Goal: Task Accomplishment & Management: Use online tool/utility

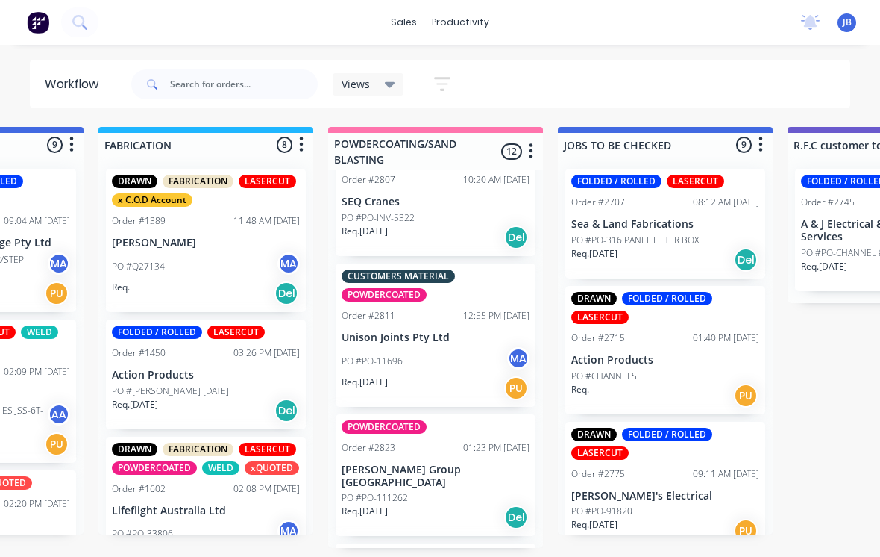
scroll to position [1155, 0]
click at [414, 348] on div "PO #PO-11696 MA" at bounding box center [436, 362] width 188 height 28
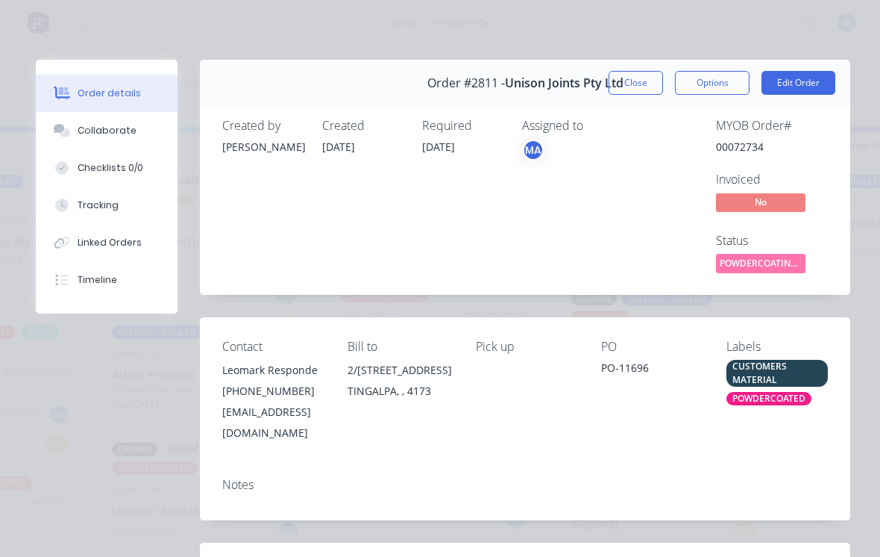
scroll to position [0, 0]
click at [637, 86] on button "Close" at bounding box center [636, 83] width 54 height 24
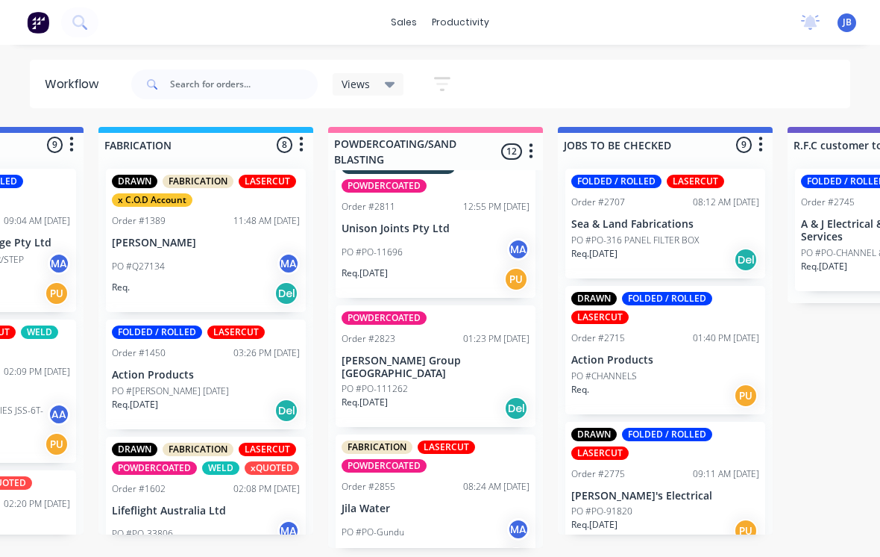
scroll to position [1263, 0]
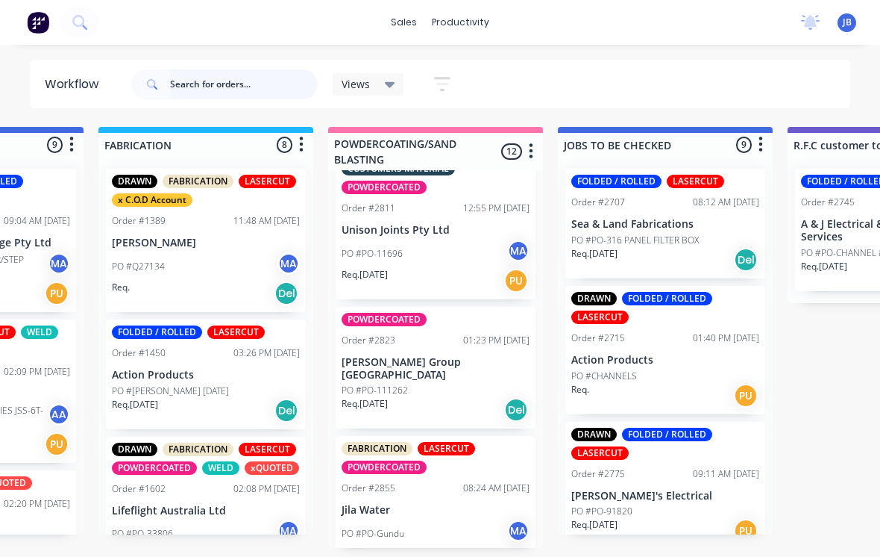
click at [210, 81] on input "text" at bounding box center [244, 84] width 148 height 30
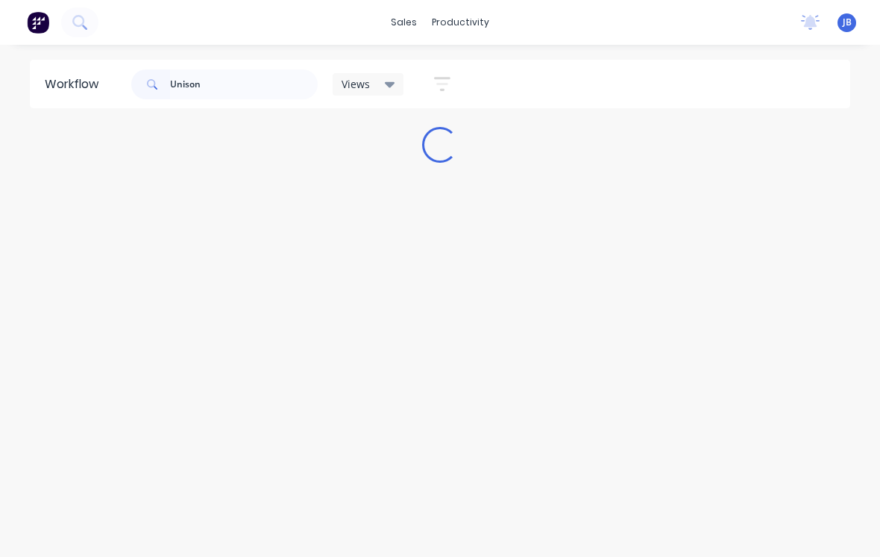
scroll to position [0, 0]
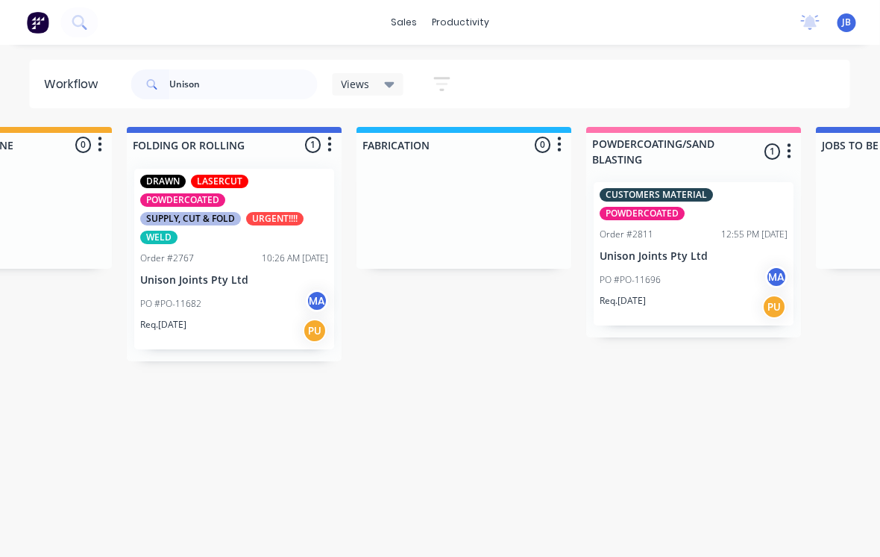
click at [237, 236] on div "DRAWN LASERCUT POWDERCOATED SUPPLY, CUT & FOLD URGENT!!!! WELD" at bounding box center [235, 209] width 188 height 69
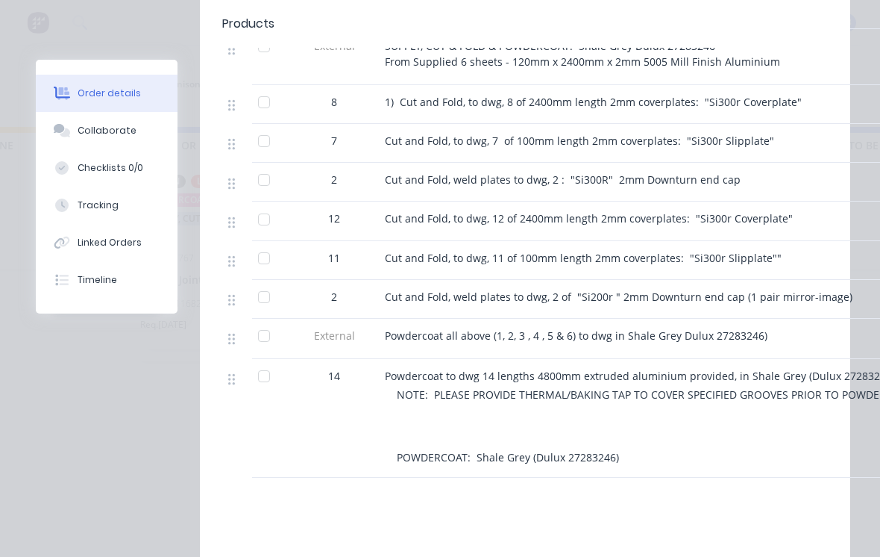
scroll to position [859, 0]
click at [260, 310] on div at bounding box center [264, 296] width 30 height 30
click at [278, 310] on div at bounding box center [264, 296] width 30 height 30
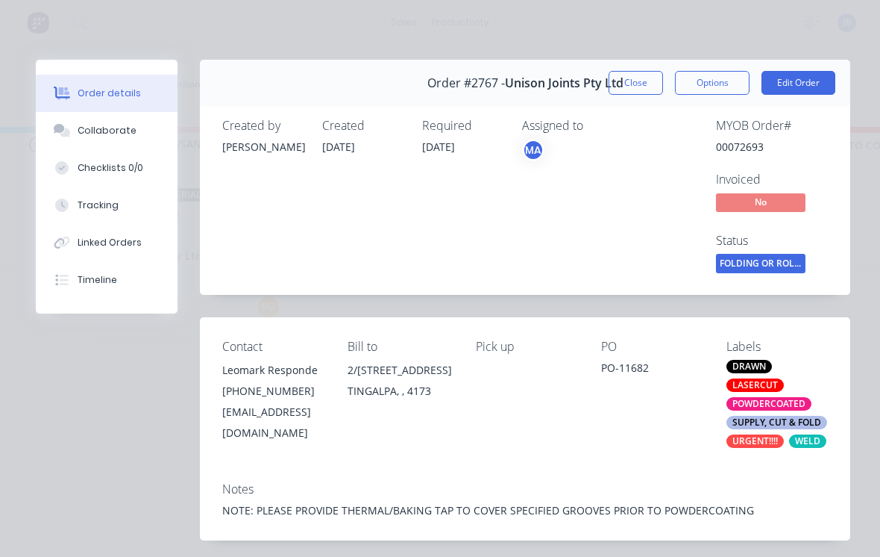
scroll to position [0, 0]
click at [610, 83] on button "Close" at bounding box center [636, 83] width 54 height 24
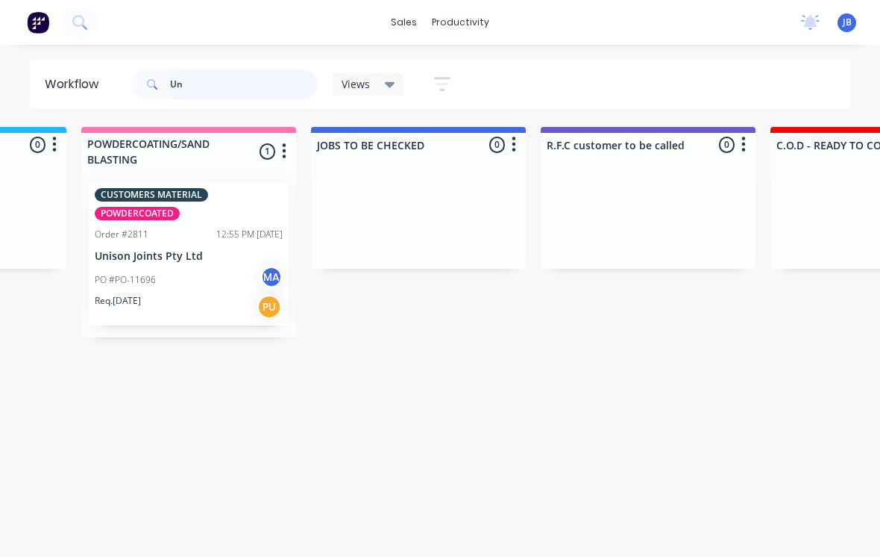
type input "U"
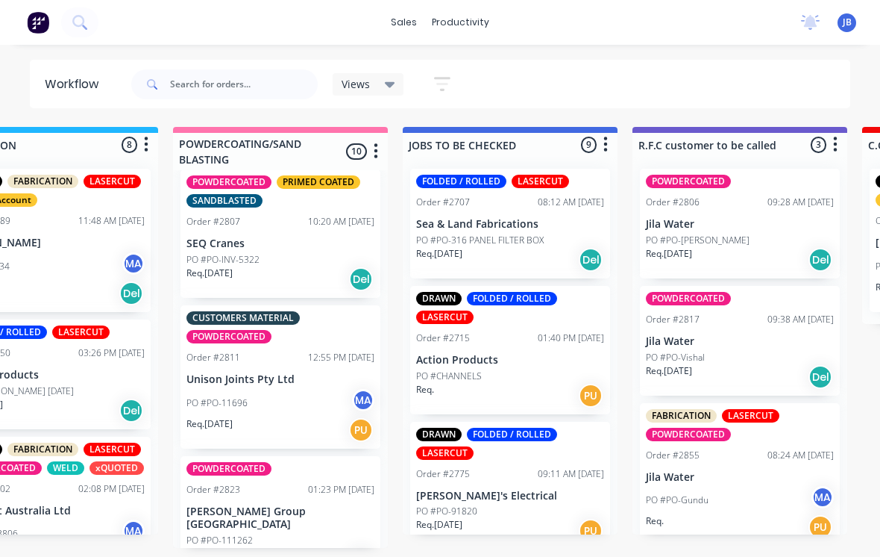
scroll to position [14, 1238]
click at [239, 483] on div "Order #2823" at bounding box center [214, 489] width 54 height 13
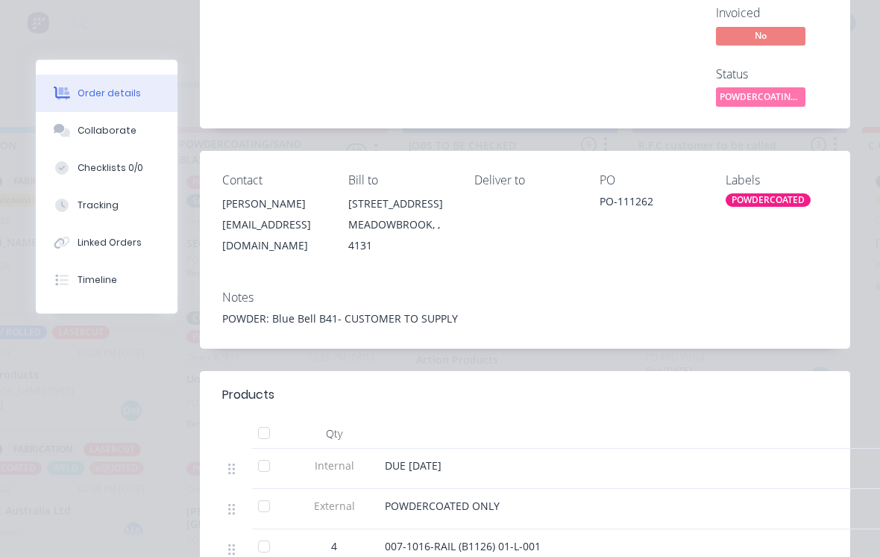
scroll to position [237, 0]
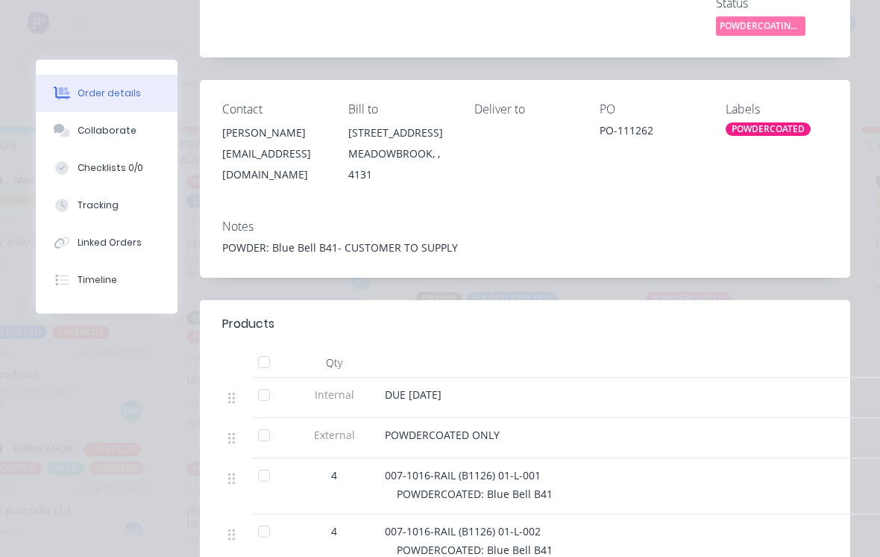
click at [92, 110] on button "Order details" at bounding box center [107, 93] width 142 height 37
click at [97, 145] on button "Collaborate" at bounding box center [107, 130] width 142 height 37
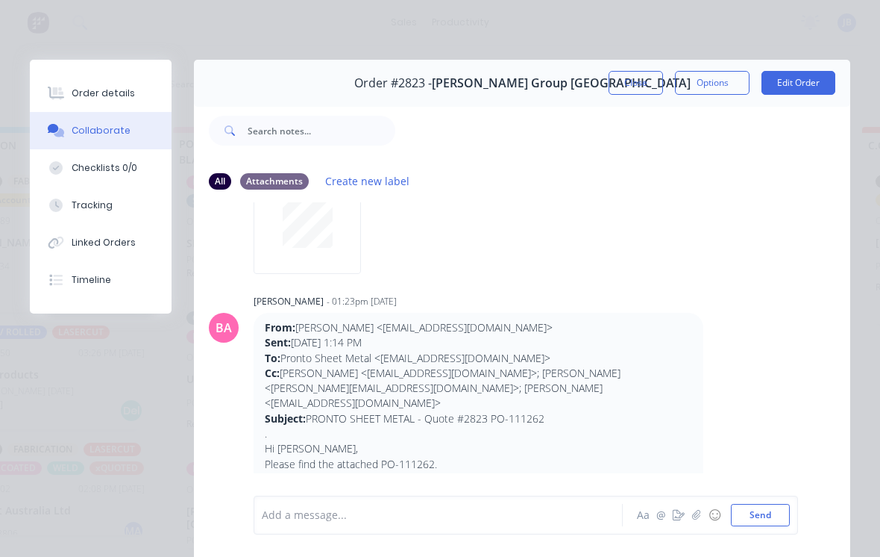
scroll to position [863, 0]
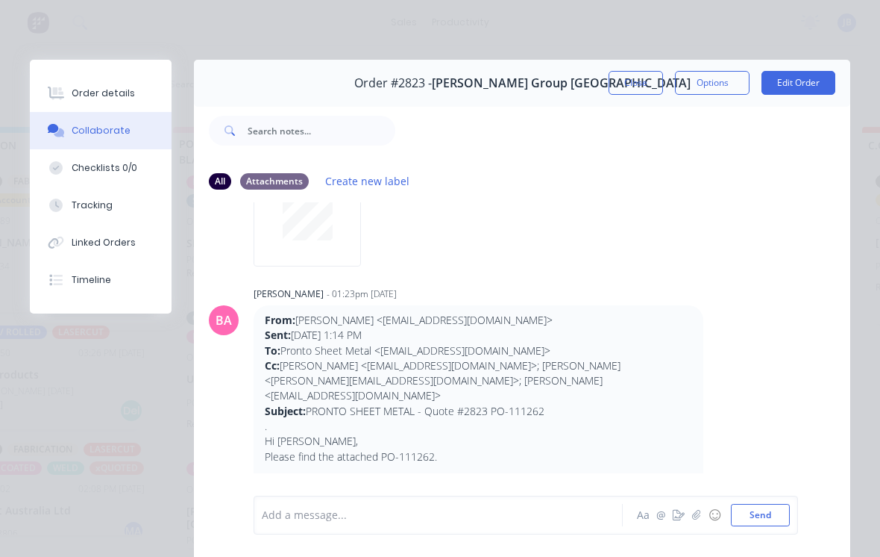
click at [646, 85] on button "Close" at bounding box center [636, 83] width 54 height 24
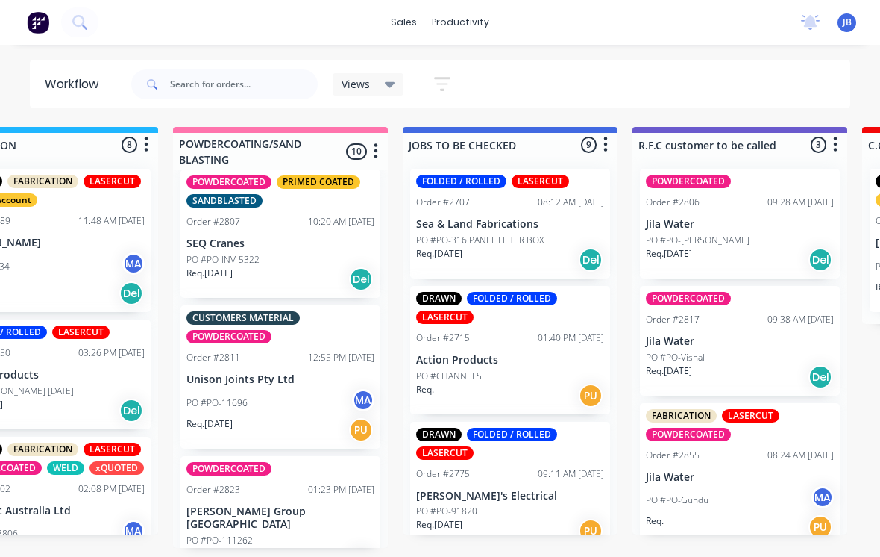
scroll to position [14, 1238]
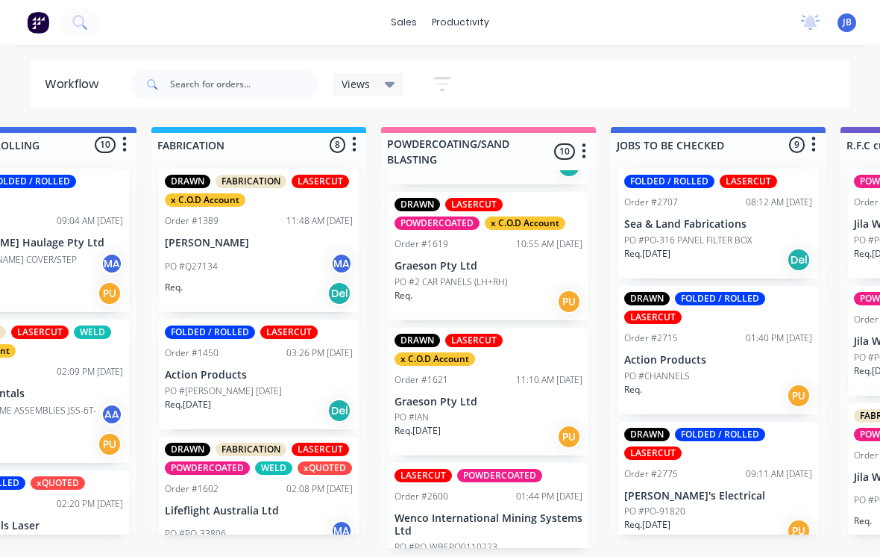
scroll to position [126, 0]
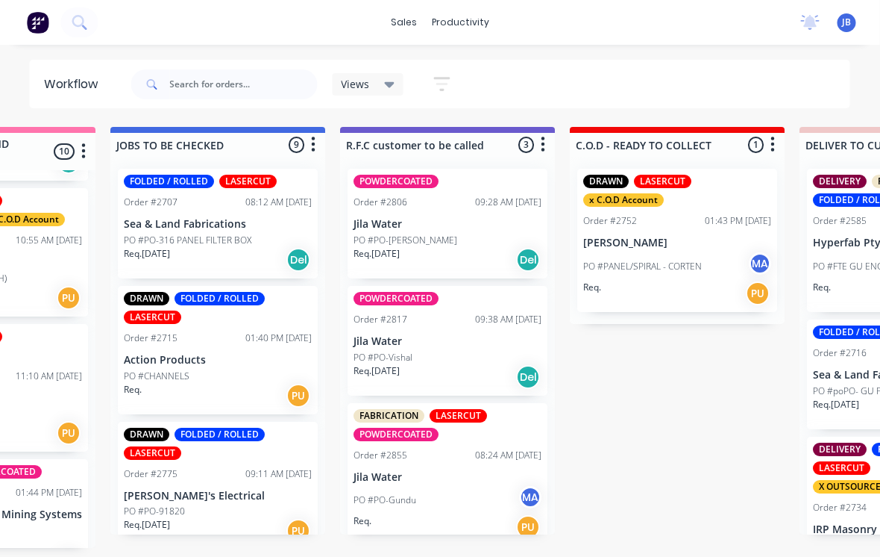
click at [443, 218] on p "Jila Water" at bounding box center [448, 224] width 188 height 13
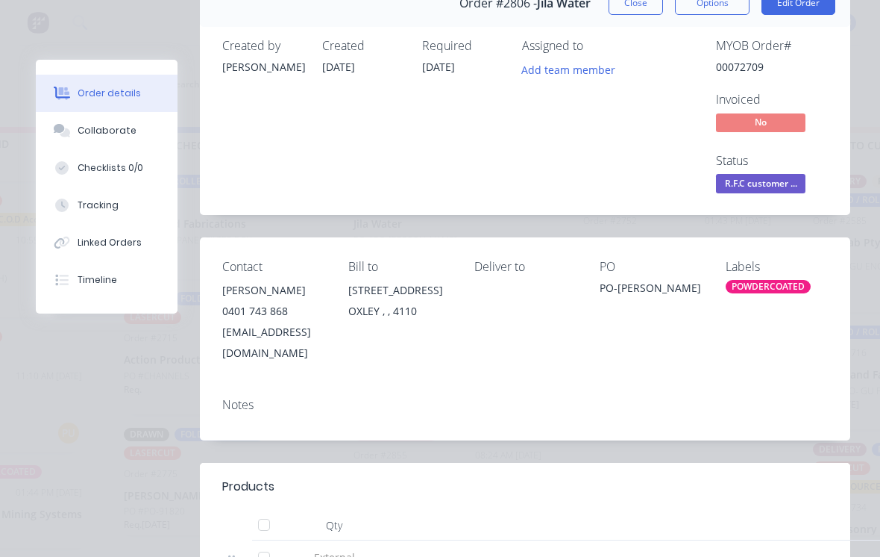
scroll to position [104, 0]
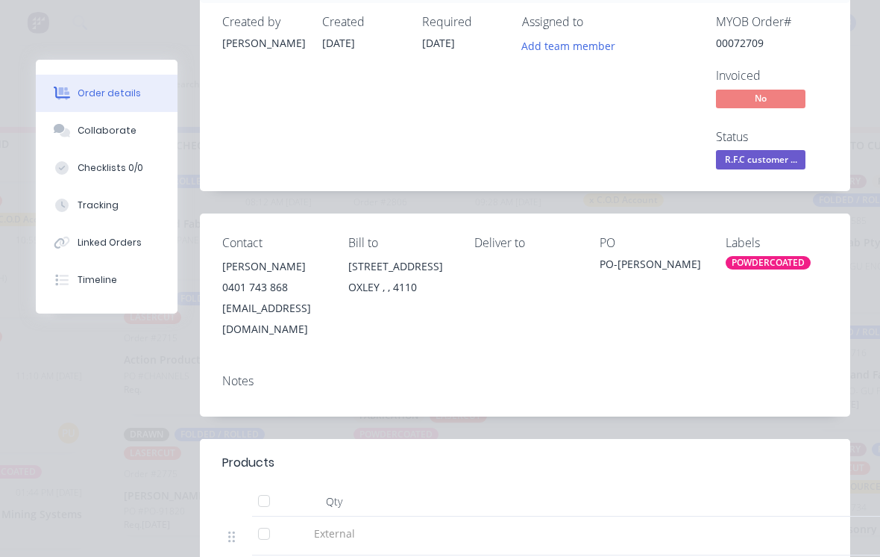
click at [91, 194] on button "Tracking" at bounding box center [107, 205] width 142 height 37
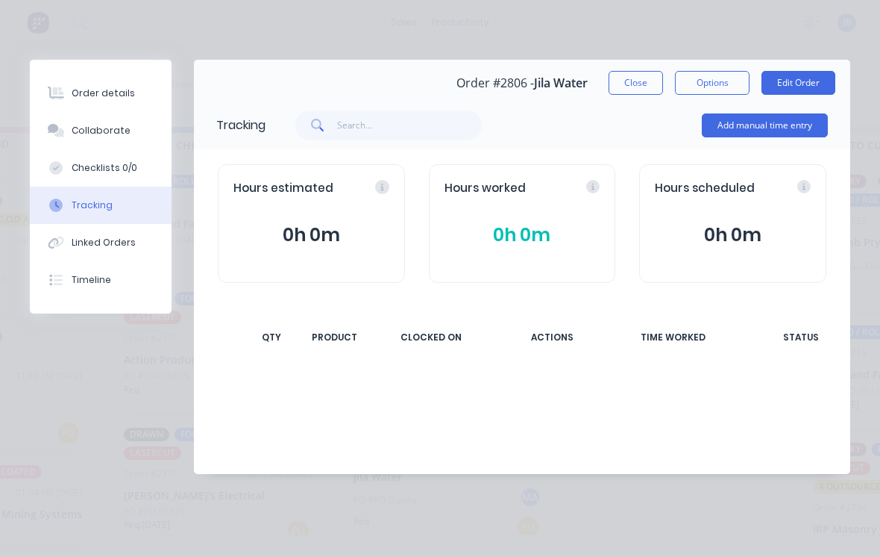
scroll to position [0, 0]
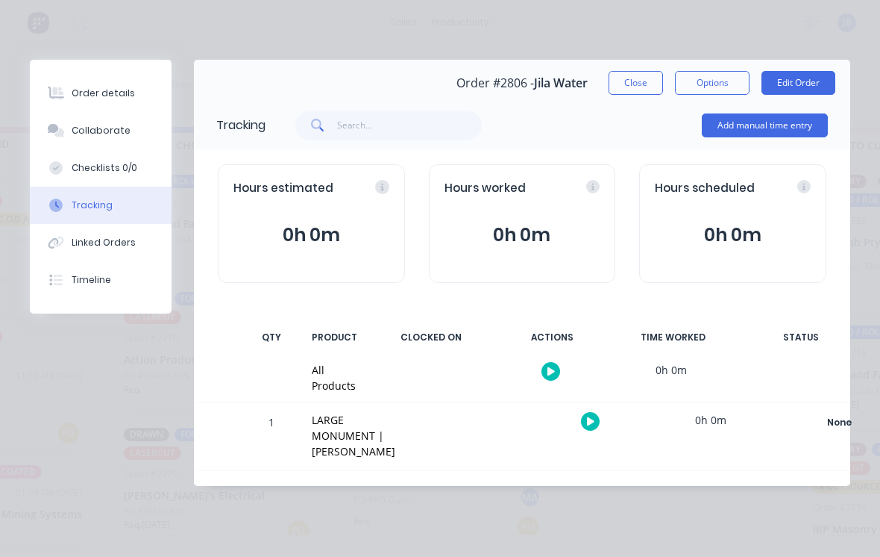
click at [768, 137] on button "Add manual time entry" at bounding box center [765, 125] width 126 height 24
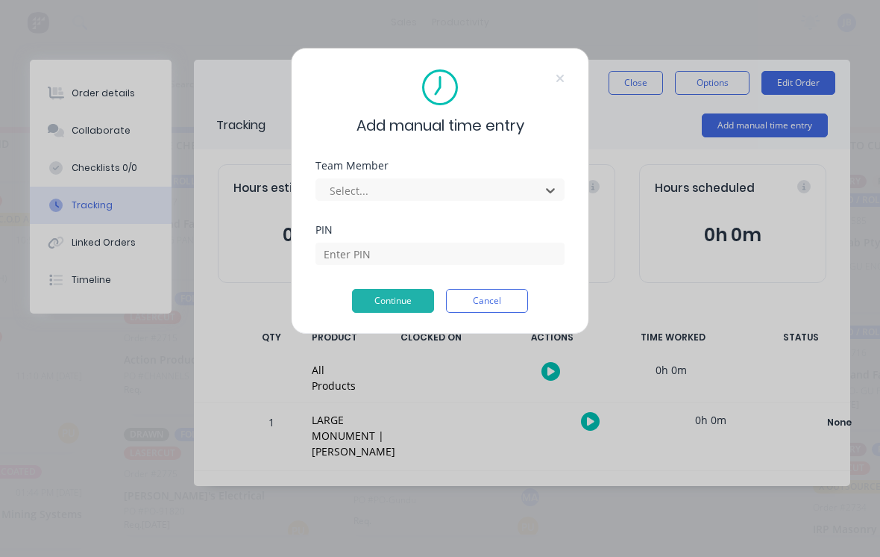
scroll to position [14, 1529]
type input "[PERSON_NAME]"
click at [338, 263] on input at bounding box center [440, 253] width 249 height 22
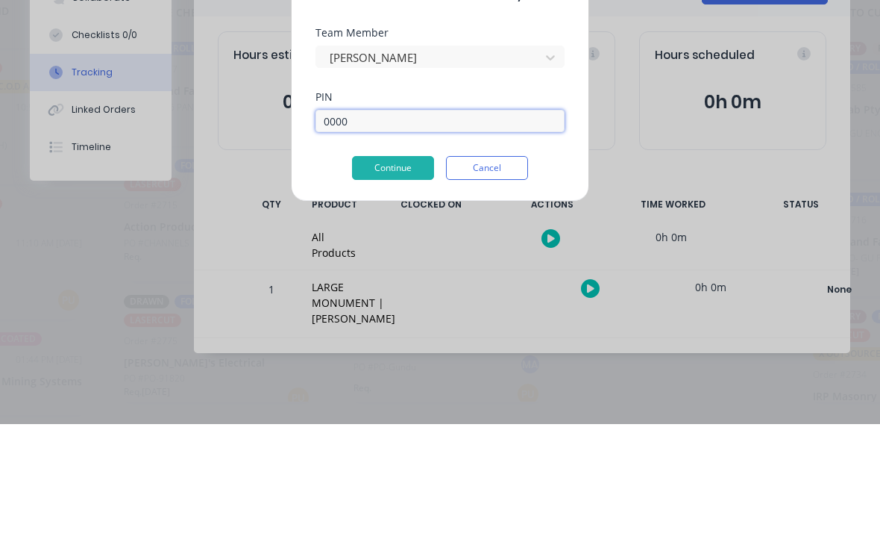
type input "0000"
click at [381, 289] on button "Continue" at bounding box center [393, 301] width 82 height 24
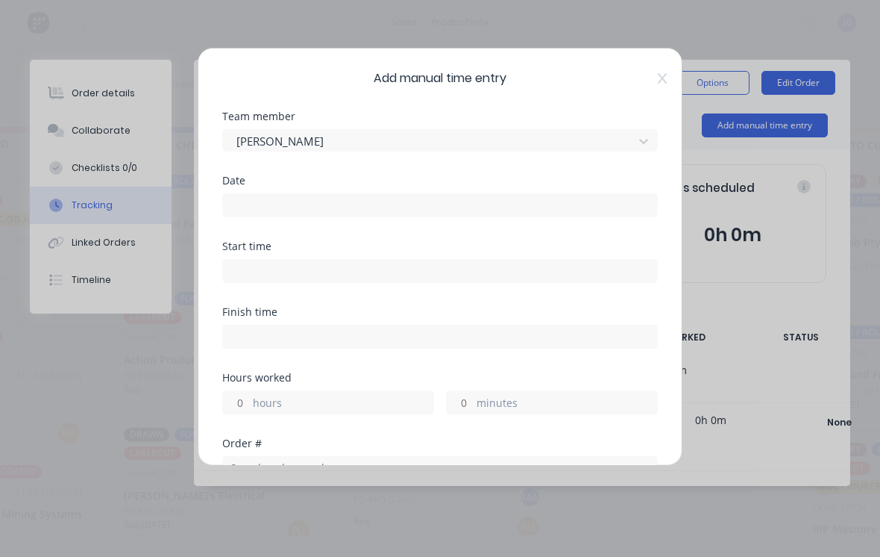
click at [245, 200] on input at bounding box center [440, 205] width 434 height 22
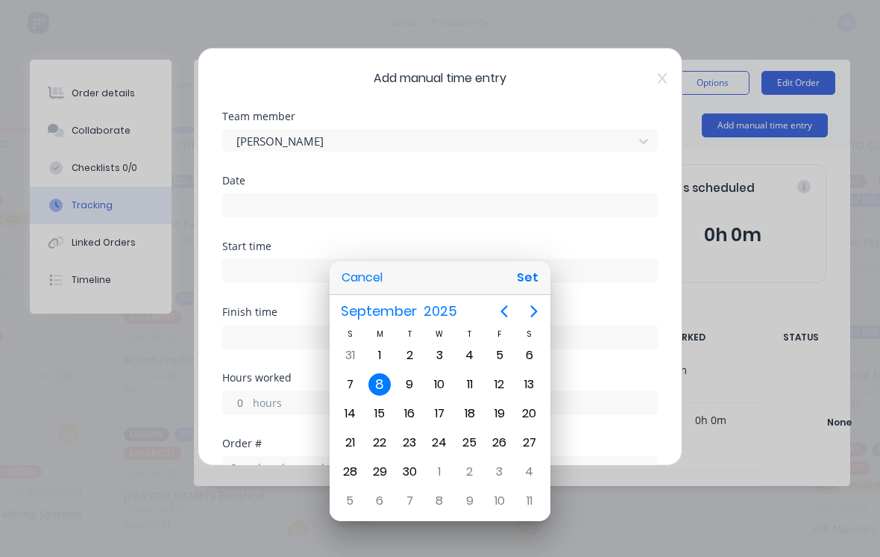
click at [519, 275] on button "Set" at bounding box center [528, 277] width 34 height 27
type input "[DATE]"
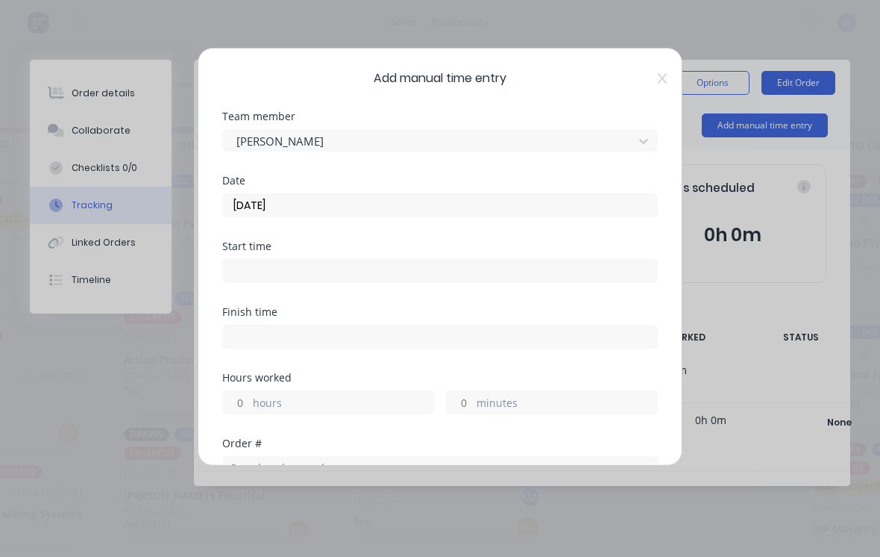
click at [472, 383] on div "Hours worked hours minutes" at bounding box center [440, 393] width 436 height 42
click at [467, 410] on input "minutes" at bounding box center [460, 402] width 26 height 22
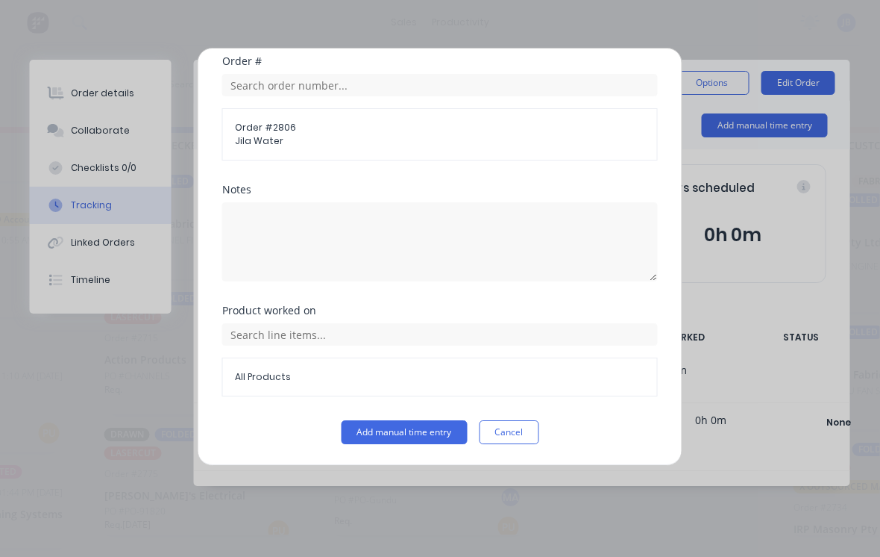
scroll to position [382, 0]
type input "45"
click at [405, 435] on button "Add manual time entry" at bounding box center [405, 432] width 126 height 24
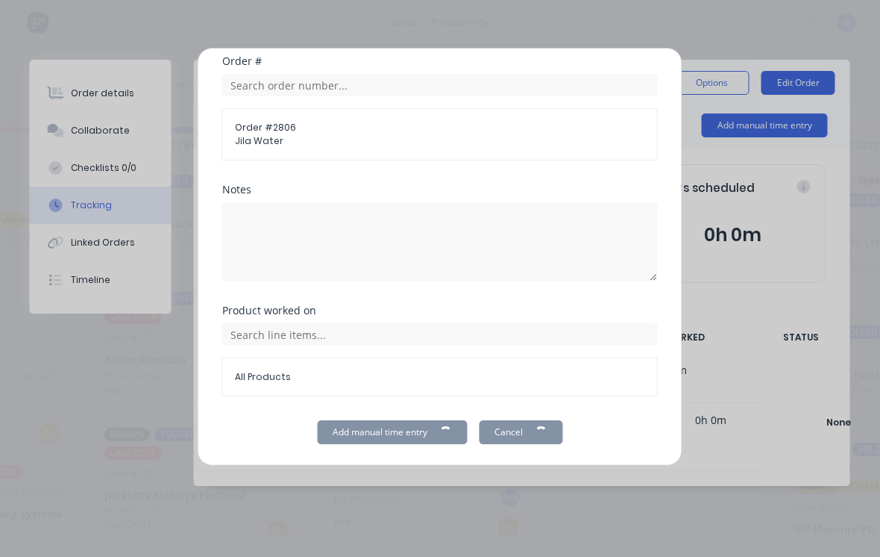
scroll to position [14, 1550]
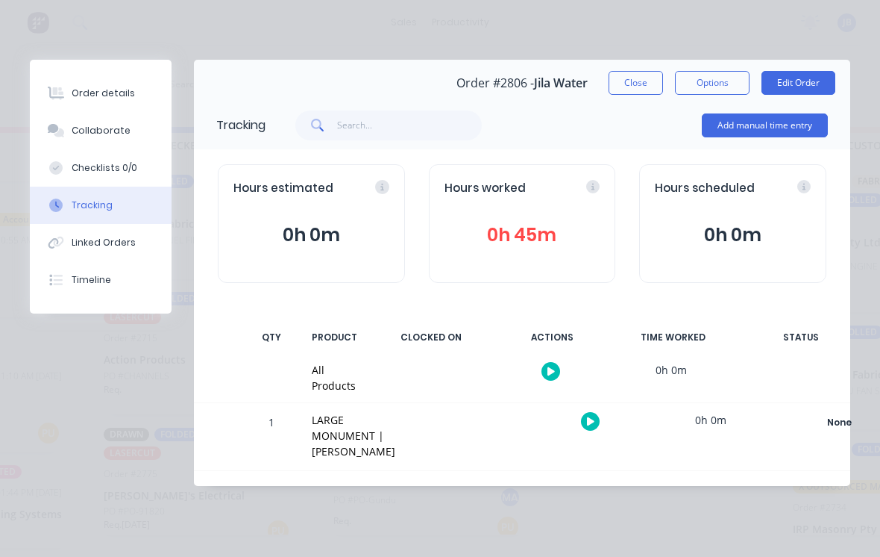
click at [638, 81] on button "Close" at bounding box center [636, 83] width 54 height 24
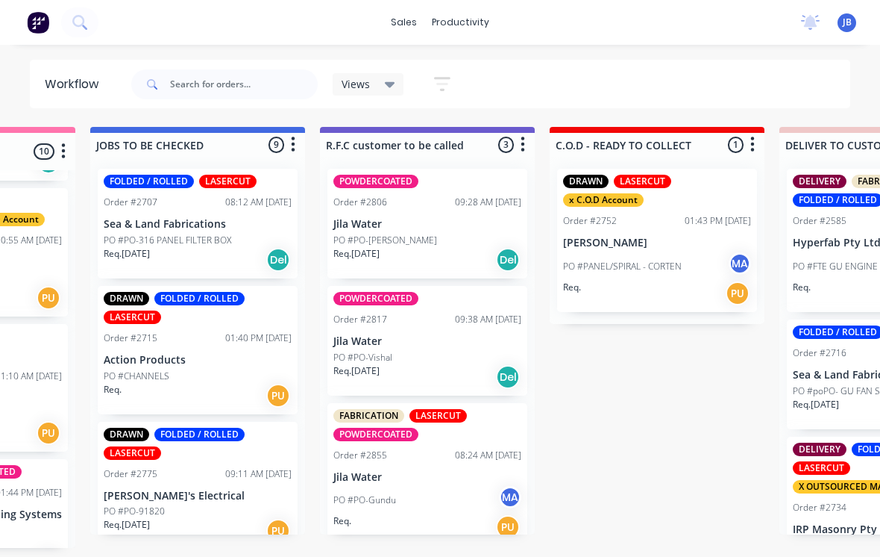
click at [459, 351] on div "PO #PO-Vishal" at bounding box center [427, 357] width 188 height 13
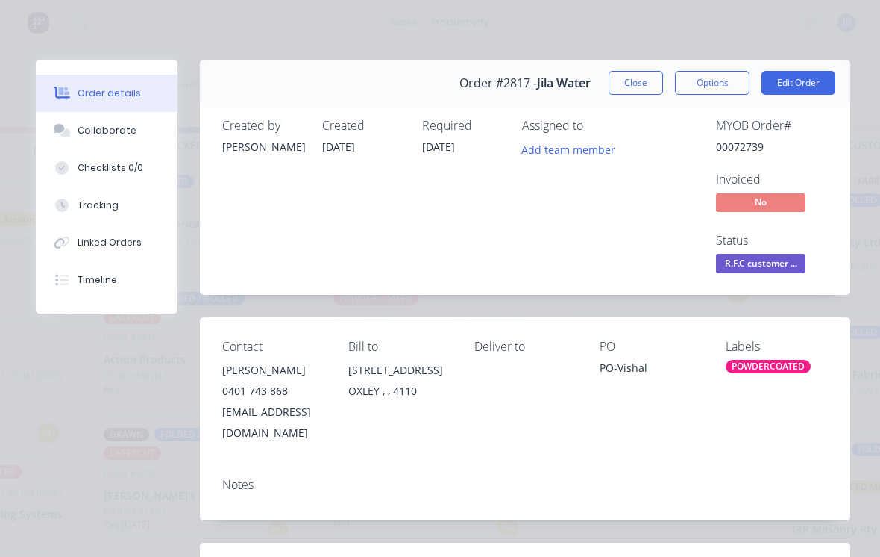
click at [138, 210] on button "Tracking" at bounding box center [107, 205] width 142 height 37
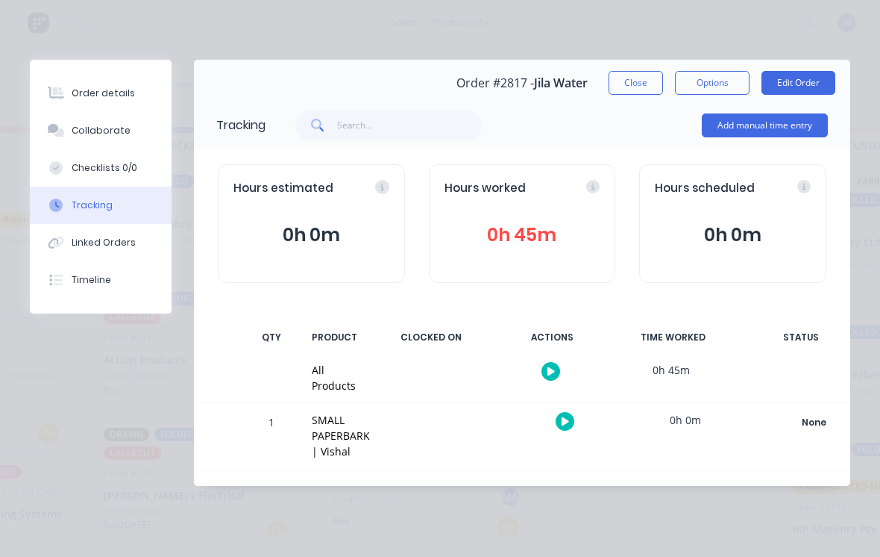
click at [628, 79] on button "Close" at bounding box center [636, 83] width 54 height 24
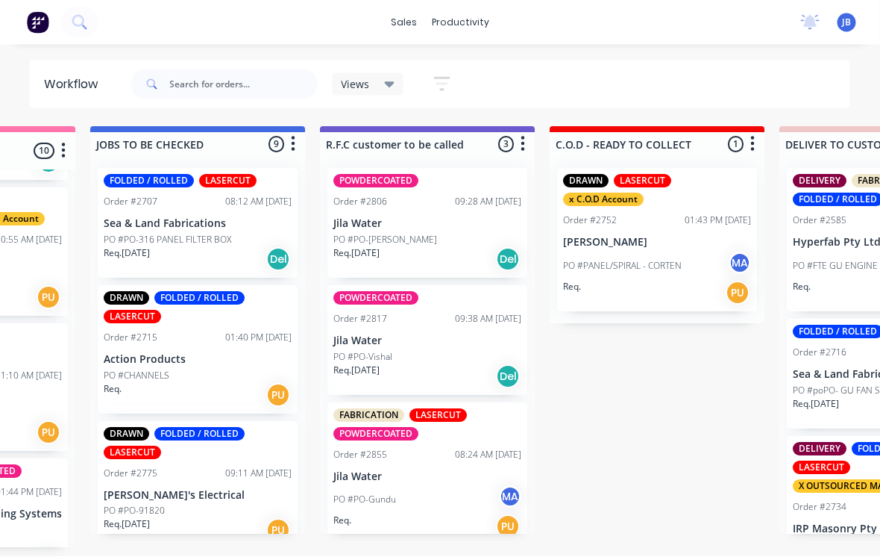
click at [408, 492] on div "PO #PO-Gundu MA" at bounding box center [428, 500] width 188 height 28
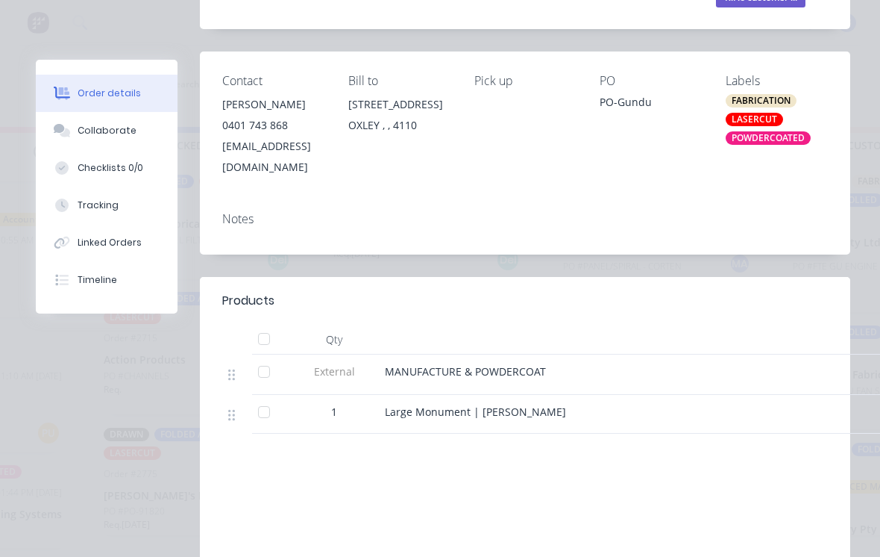
scroll to position [264, 0]
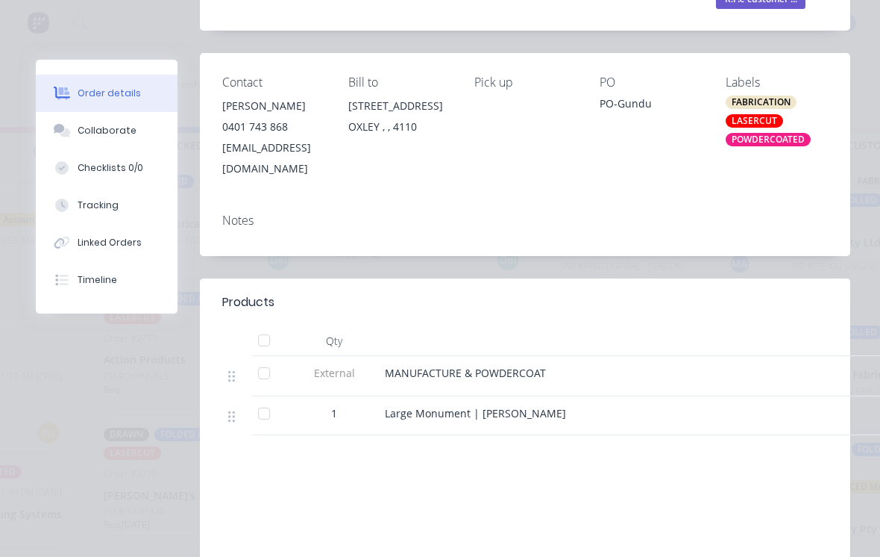
click at [110, 210] on div "Tracking" at bounding box center [98, 204] width 41 height 13
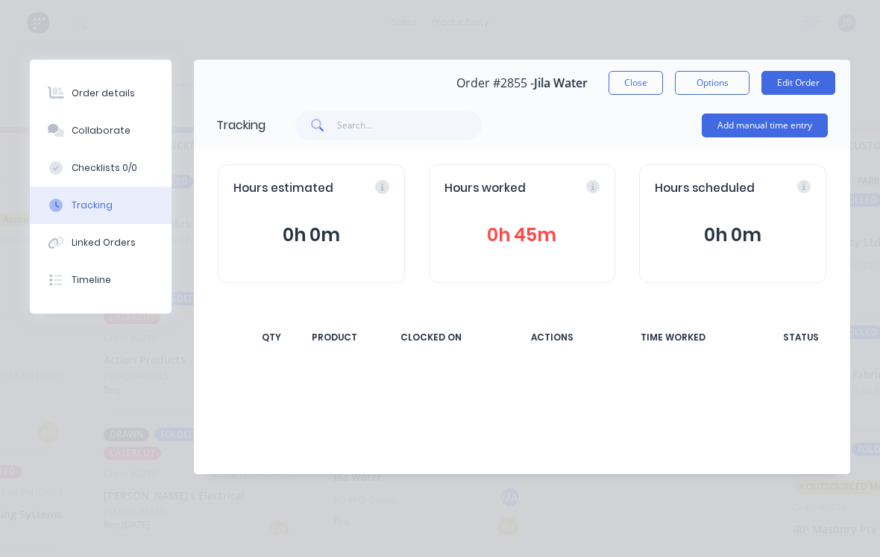
scroll to position [0, 0]
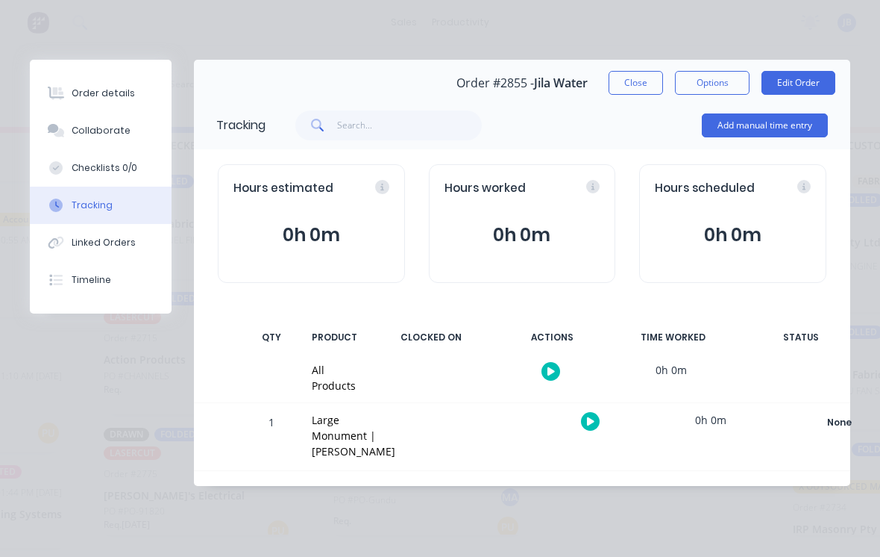
click at [795, 106] on div "Add manual time entry" at bounding box center [765, 125] width 126 height 45
click at [764, 134] on button "Add manual time entry" at bounding box center [765, 125] width 126 height 24
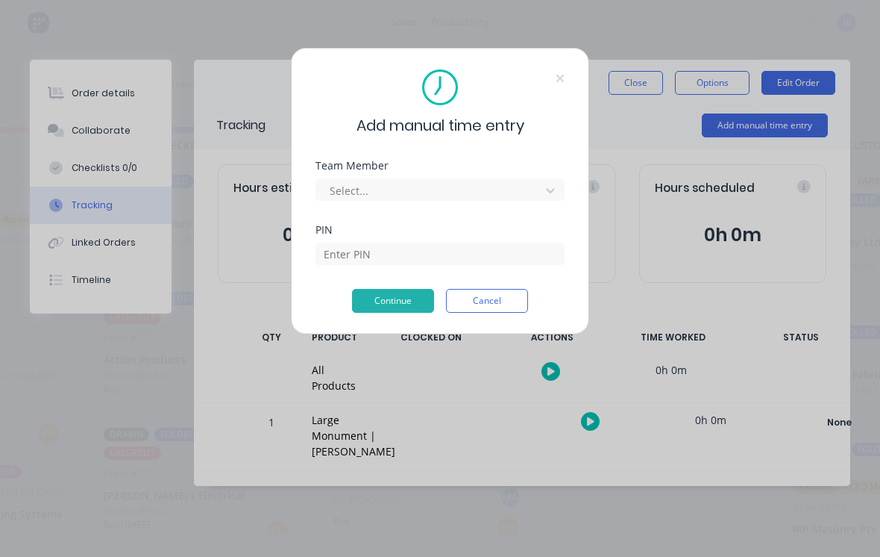
click at [469, 191] on div at bounding box center [430, 190] width 204 height 19
type input "[PERSON_NAME]"
click at [344, 263] on input at bounding box center [440, 253] width 249 height 22
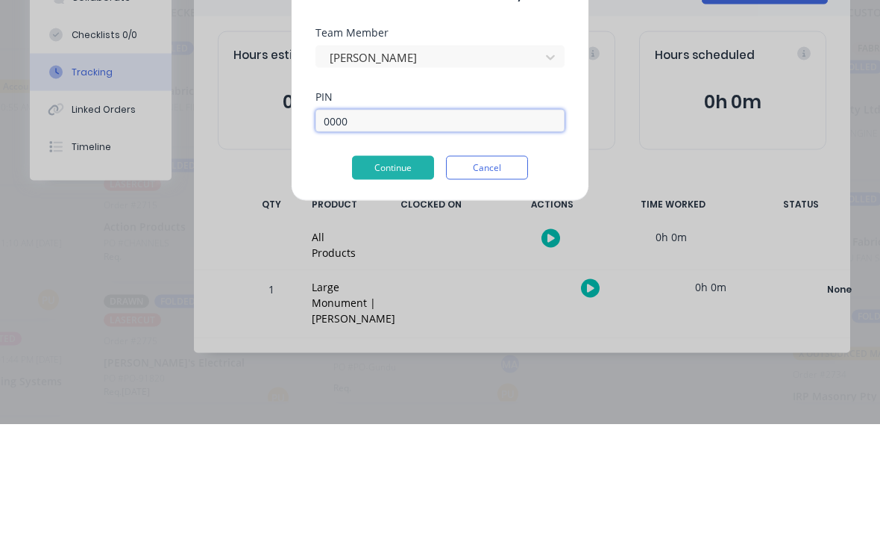
type input "0000"
click at [380, 289] on button "Continue" at bounding box center [393, 301] width 82 height 24
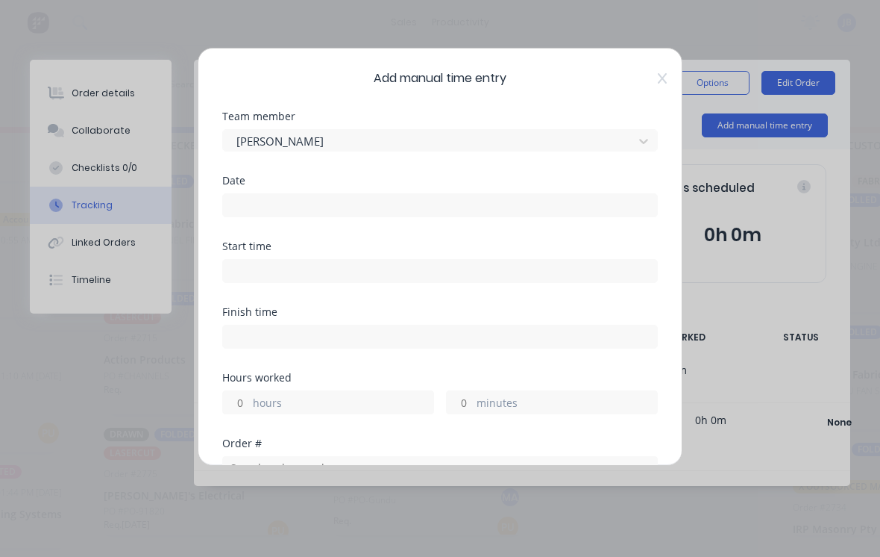
click at [237, 199] on input at bounding box center [440, 205] width 434 height 22
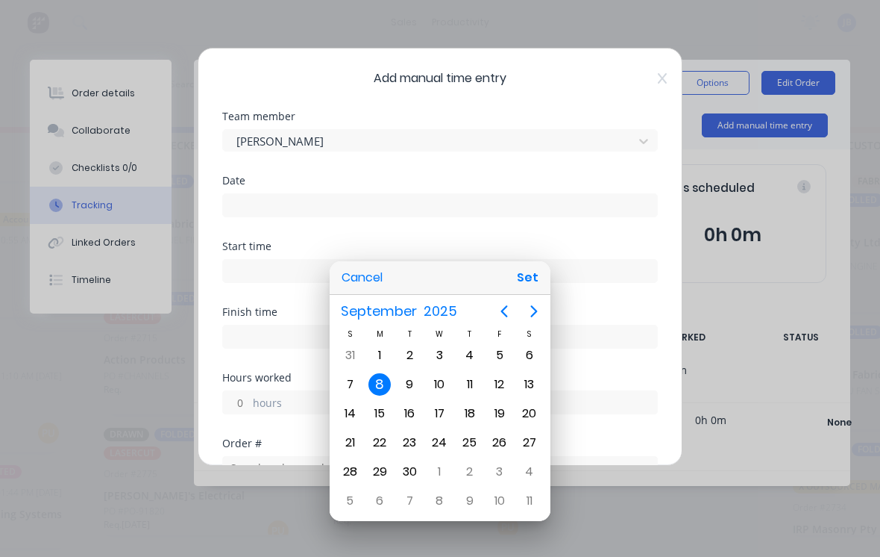
click at [530, 281] on button "Set" at bounding box center [528, 277] width 34 height 27
type input "[DATE]"
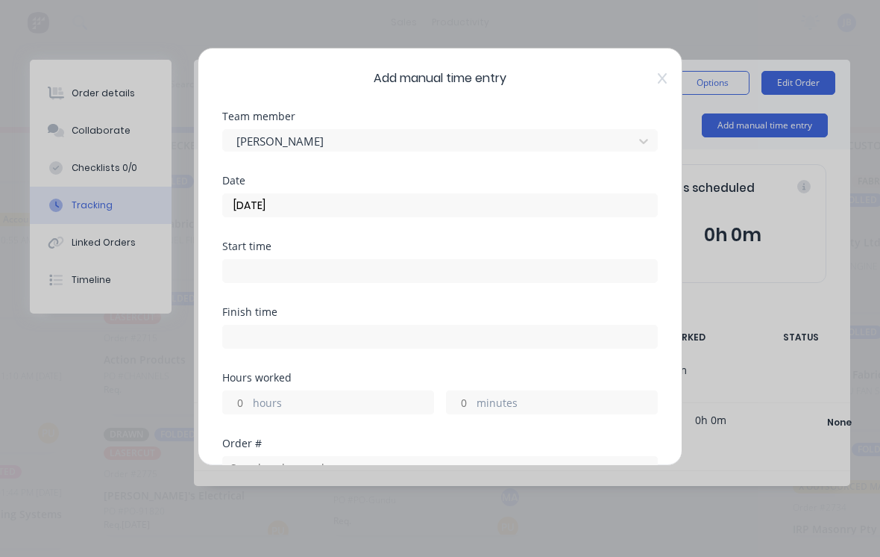
click at [455, 398] on input "minutes" at bounding box center [460, 402] width 26 height 22
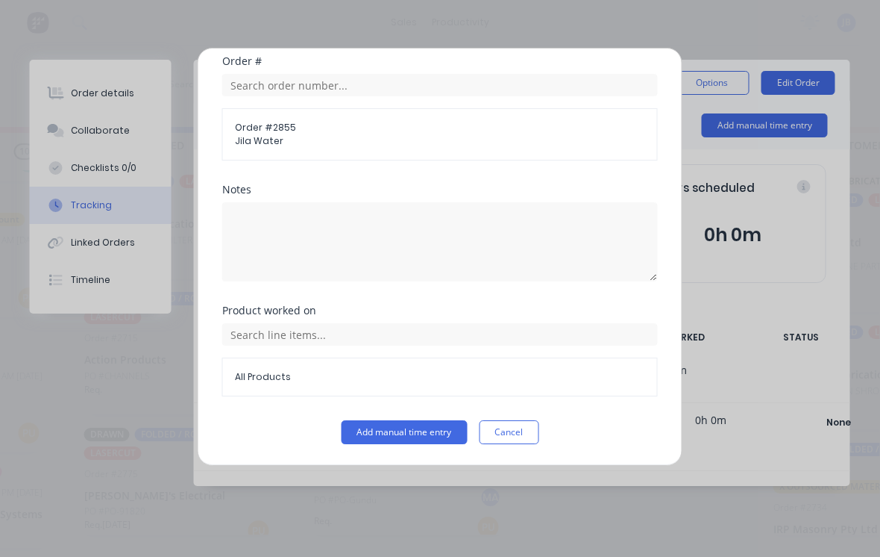
scroll to position [382, 0]
type input "45"
click at [383, 430] on button "Add manual time entry" at bounding box center [405, 432] width 126 height 24
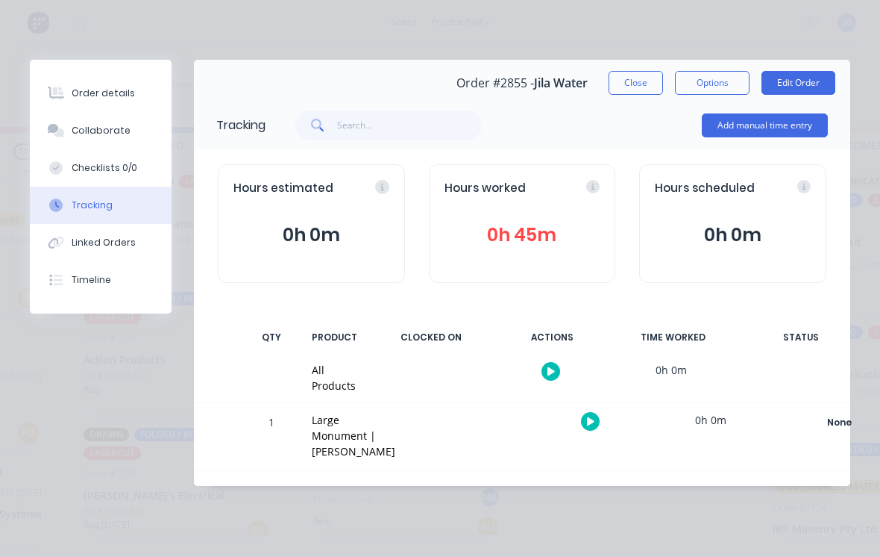
click at [627, 91] on button "Close" at bounding box center [636, 83] width 54 height 24
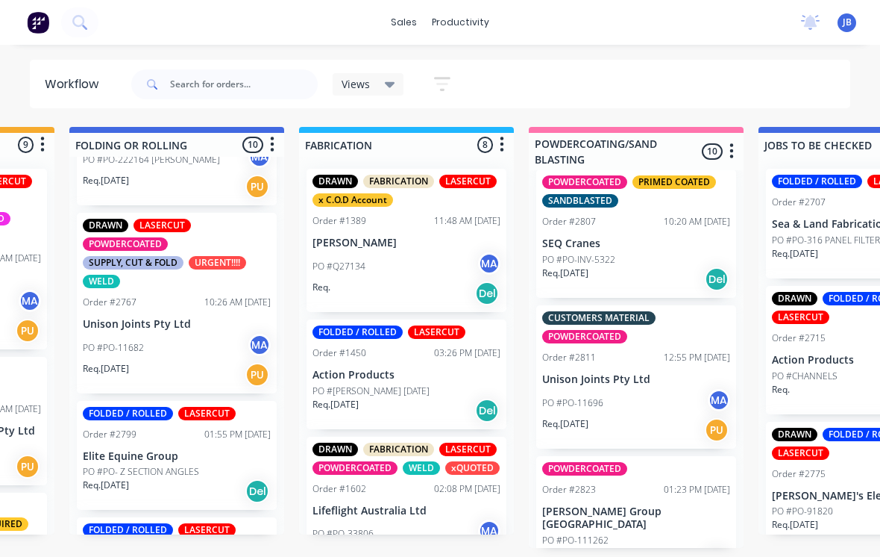
scroll to position [849, 0]
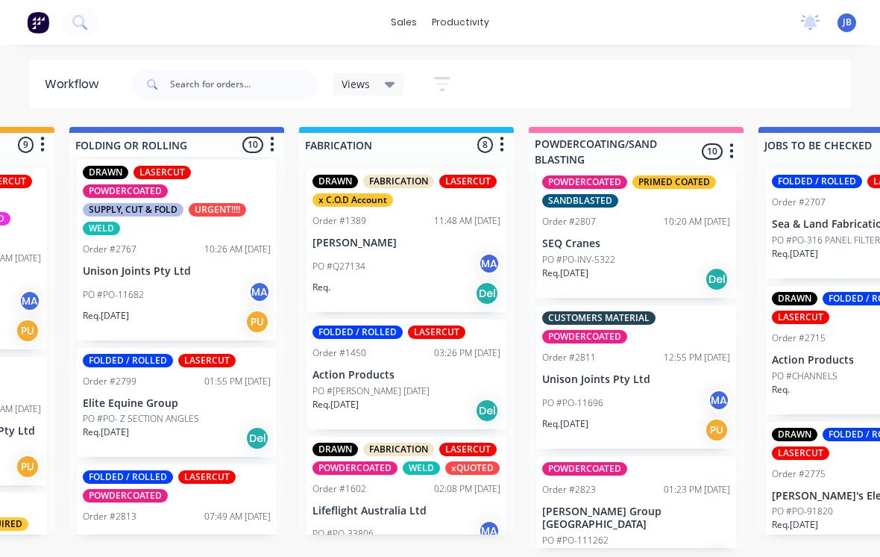
click at [178, 281] on div "PO #PO-11682 MA" at bounding box center [177, 295] width 188 height 28
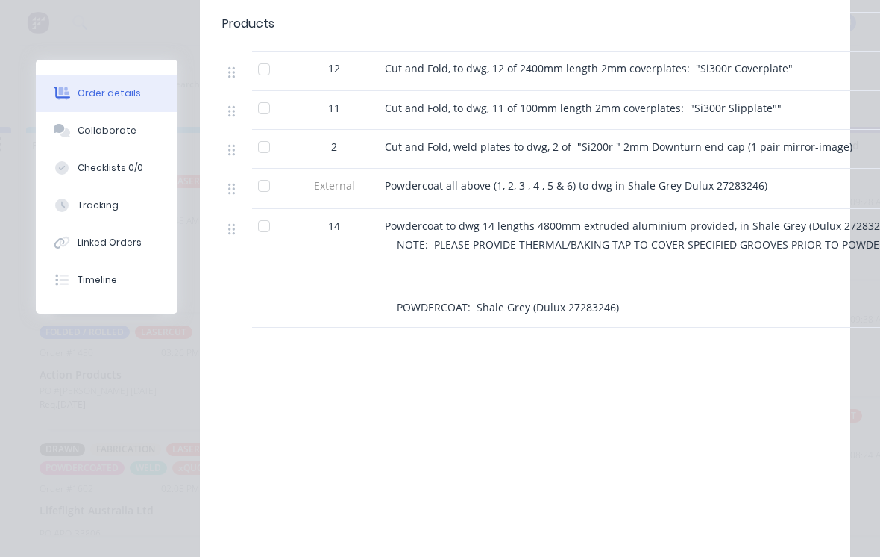
scroll to position [14, 1159]
click at [71, 137] on button "Collaborate" at bounding box center [107, 130] width 142 height 37
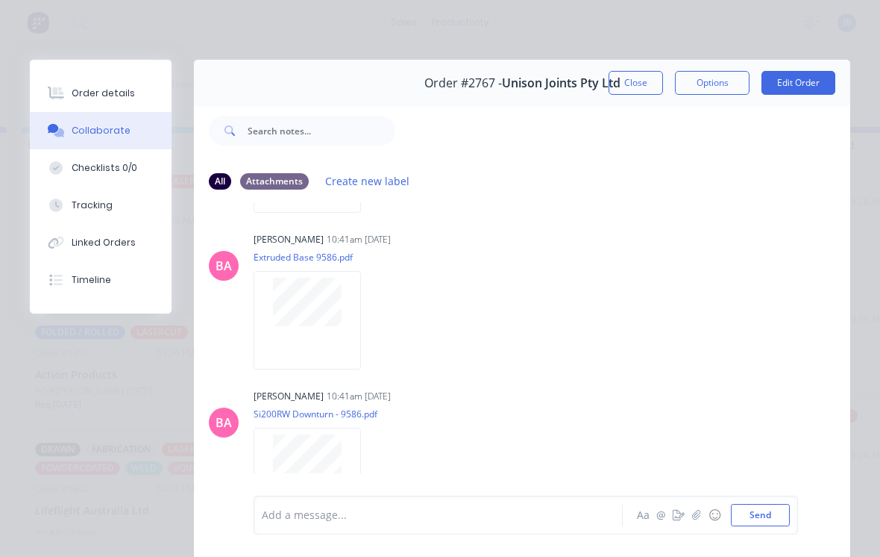
scroll to position [921, 0]
